Goal: Navigation & Orientation: Find specific page/section

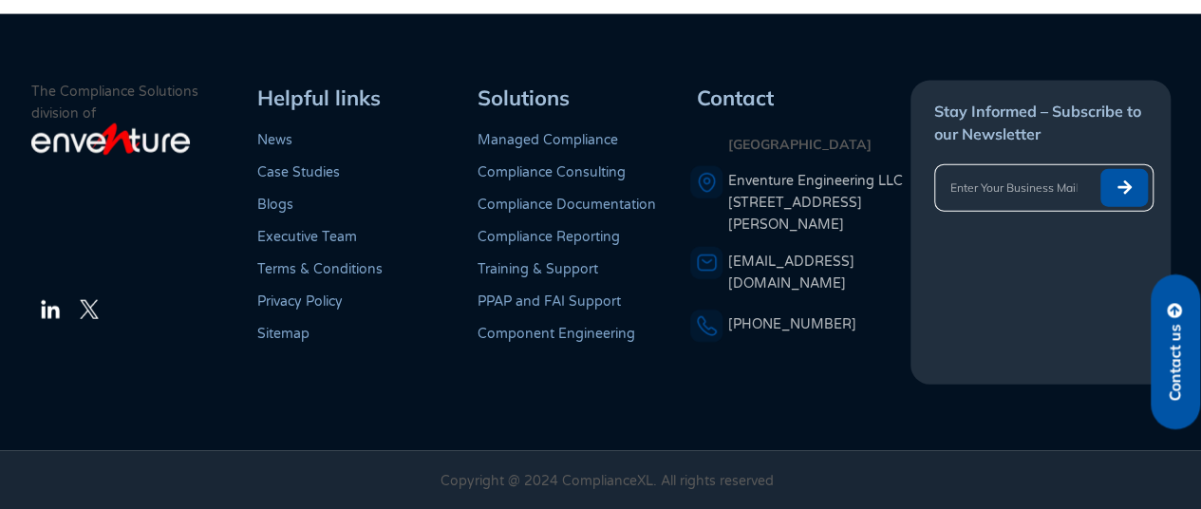
scroll to position [1863, 0]
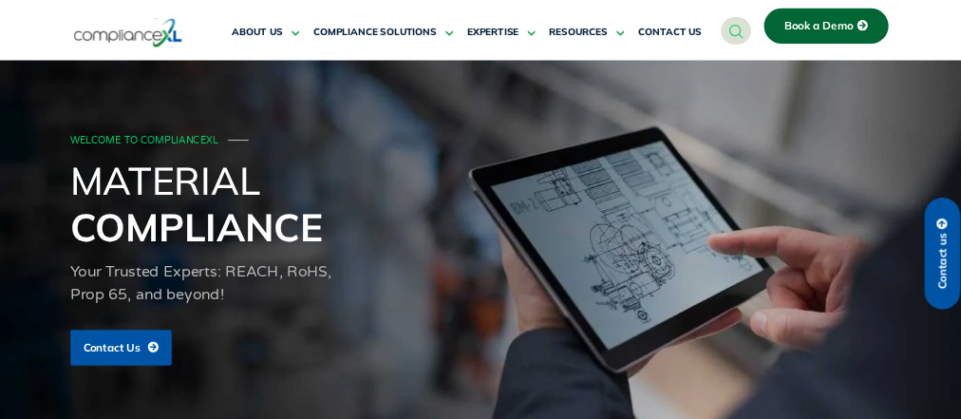
scroll to position [681, 0]
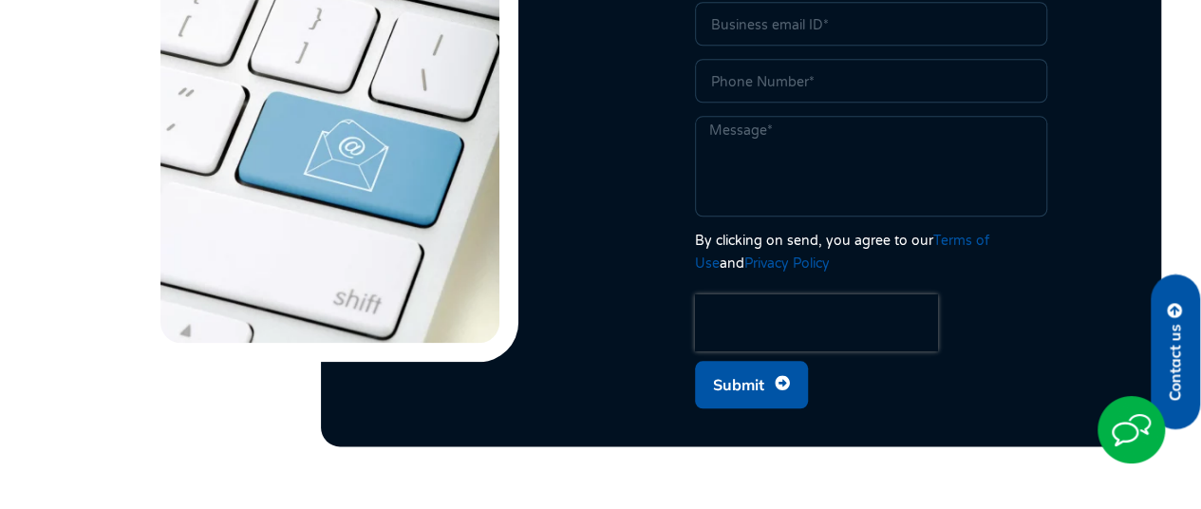
scroll to position [1167, 0]
